Goal: Find specific page/section: Find specific page/section

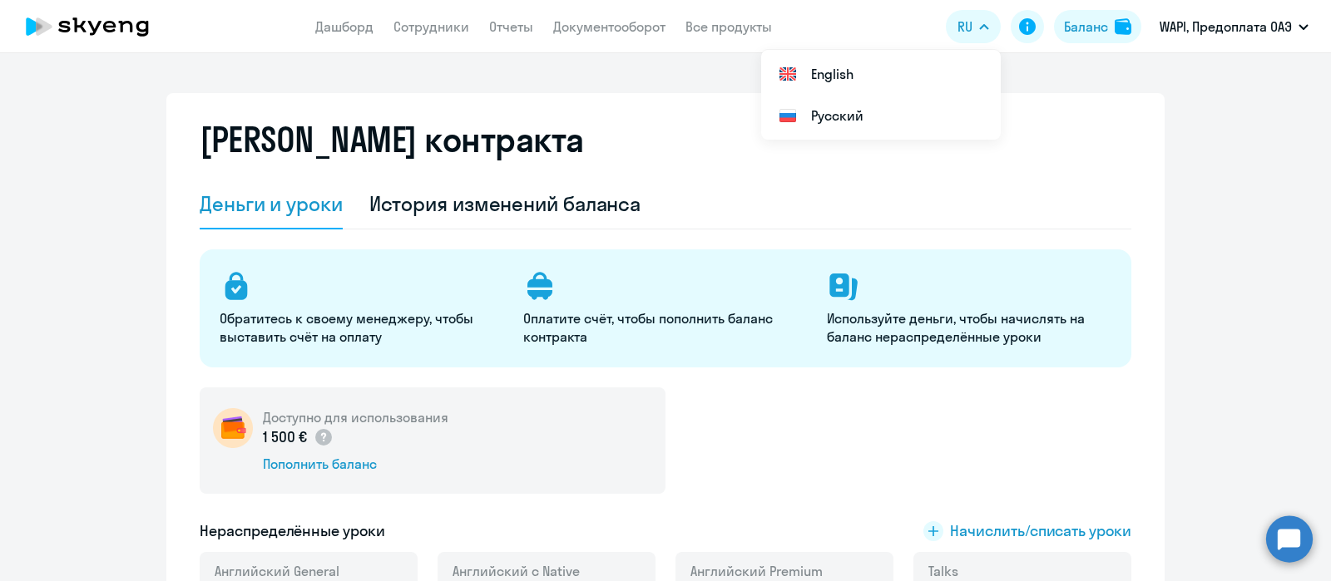
select select "english_adult_not_native_speaker"
click at [1077, 30] on div "Баланс" at bounding box center [1086, 27] width 44 height 20
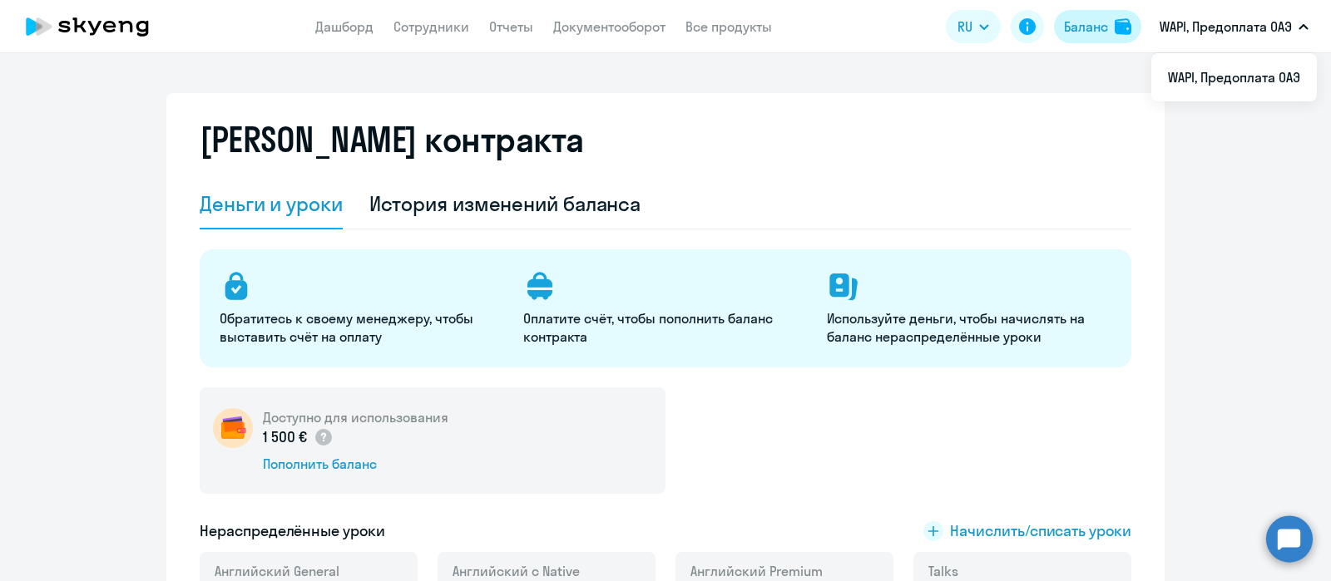
click at [1081, 17] on div "Баланс" at bounding box center [1086, 27] width 44 height 20
click at [614, 27] on link "Документооборот" at bounding box center [609, 26] width 112 height 17
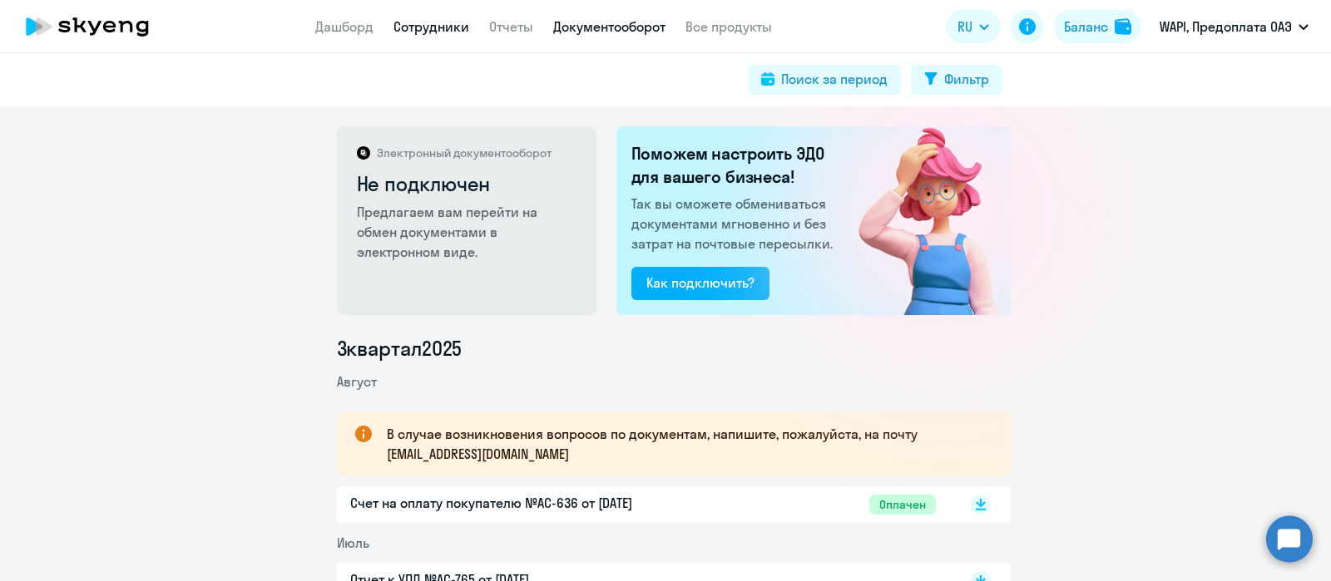
click at [449, 22] on link "Сотрудники" at bounding box center [431, 26] width 76 height 17
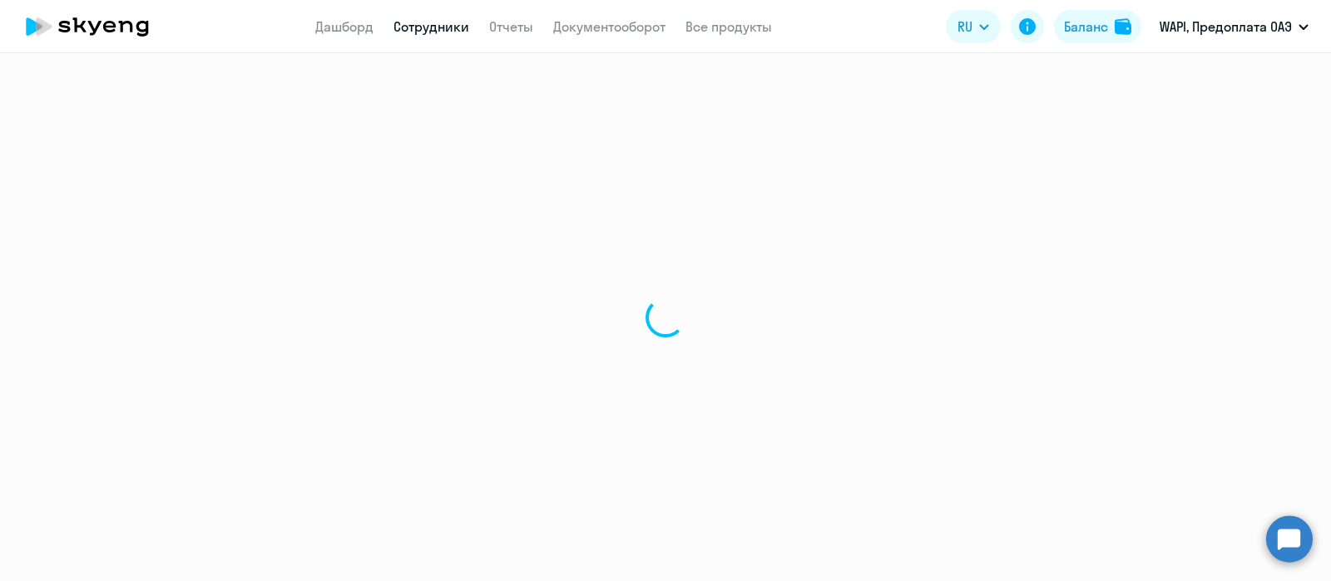
select select "30"
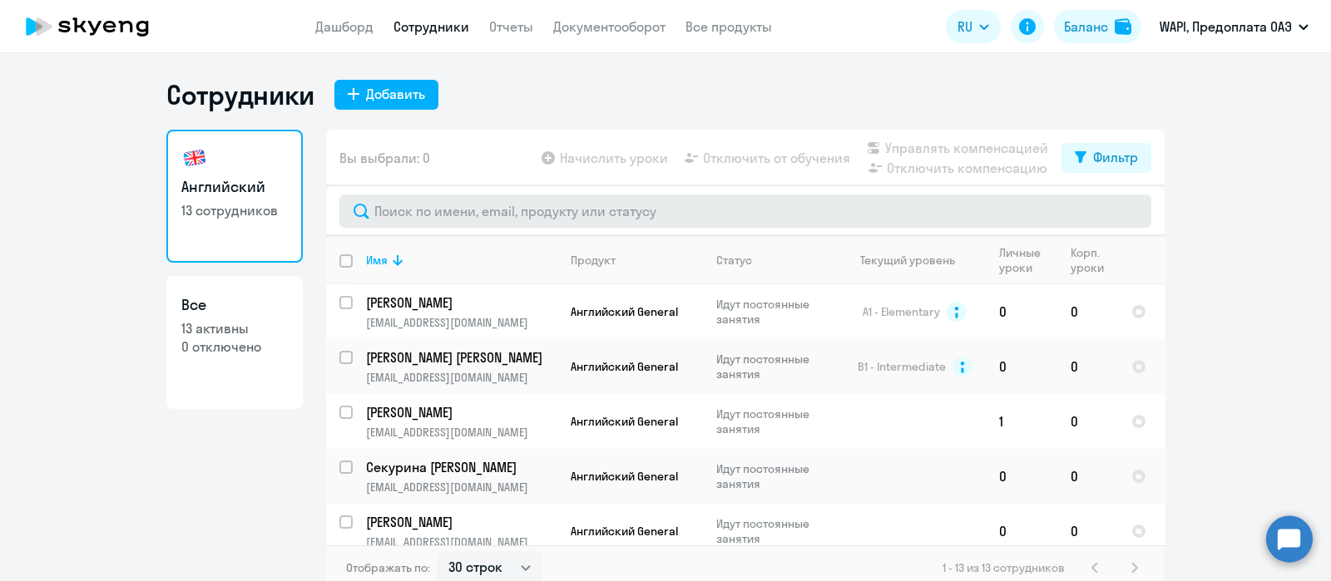
scroll to position [9, 0]
